Goal: Browse casually

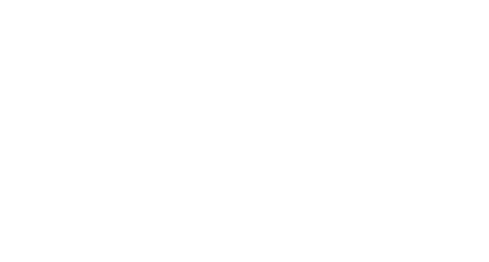
scroll to position [31, 0]
click at [233, 59] on icon at bounding box center [360, 108] width 257 height 199
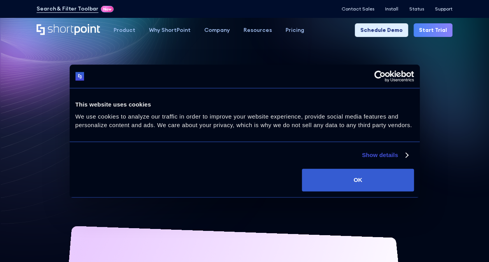
click at [418, 198] on div "SharePoint Design has never been so easy With ShortPoint, you are the SharePoin…" at bounding box center [244, 254] width 417 height 356
